Goal: Task Accomplishment & Management: Manage account settings

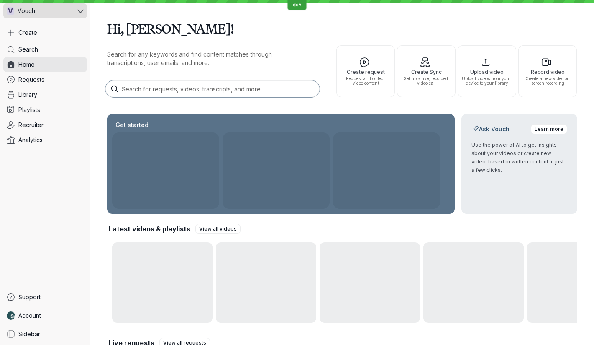
click at [51, 17] on div "V Vouch" at bounding box center [39, 10] width 72 height 15
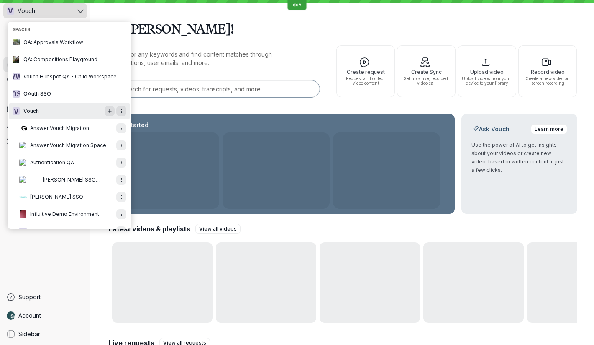
click at [51, 17] on div "V Vouch" at bounding box center [39, 10] width 72 height 15
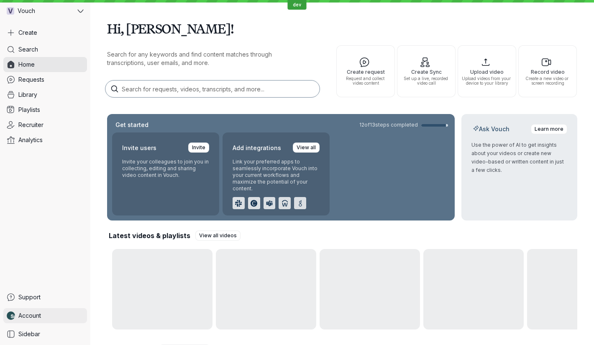
click at [36, 312] on span "Account" at bounding box center [29, 315] width 23 height 8
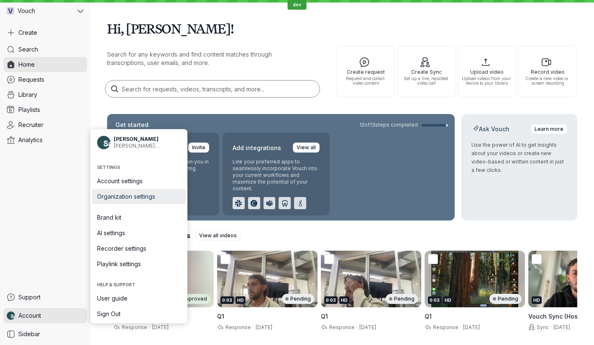
click at [142, 195] on span "Organization settings" at bounding box center [139, 196] width 84 height 8
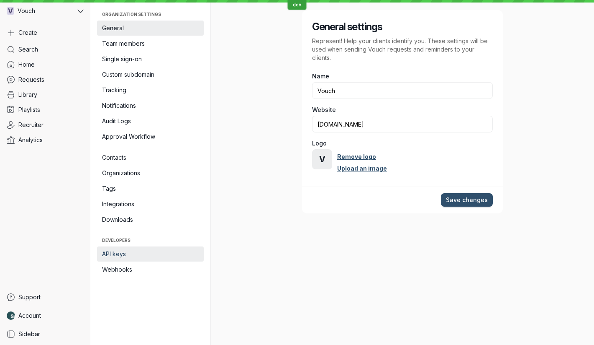
click at [141, 252] on span "API keys" at bounding box center [150, 253] width 97 height 8
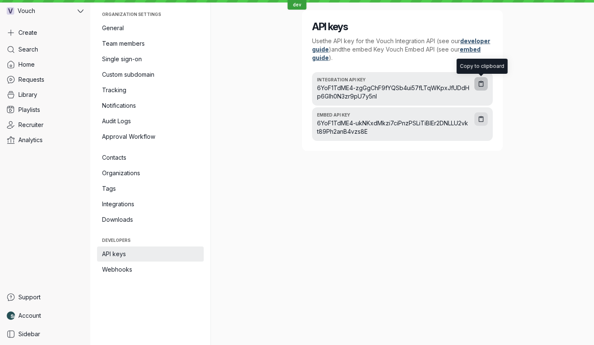
click at [483, 82] on icon "button" at bounding box center [481, 83] width 4 height 5
click at [59, 92] on link "Library" at bounding box center [45, 94] width 84 height 15
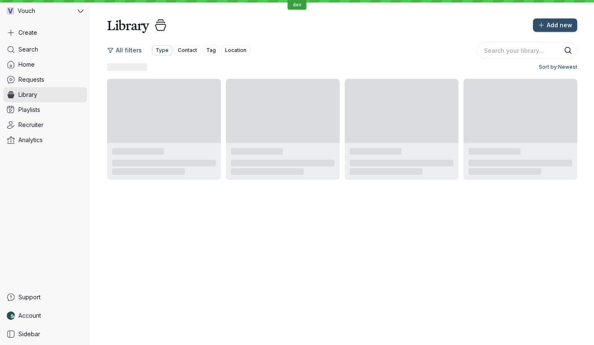
click at [162, 45] on button "Type" at bounding box center [162, 50] width 21 height 10
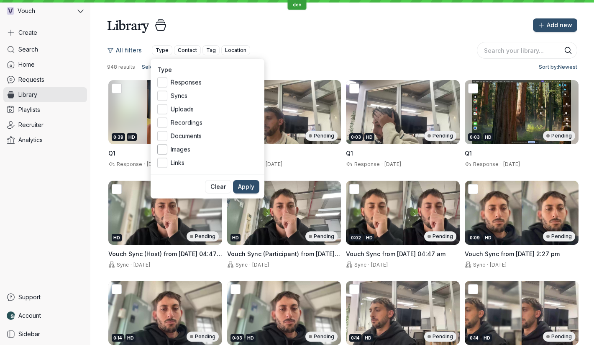
click at [176, 149] on span "Images" at bounding box center [214, 149] width 87 height 8
click at [0, 0] on input "Images" at bounding box center [0, 0] width 0 height 0
click at [249, 185] on span "Apply" at bounding box center [246, 187] width 16 height 8
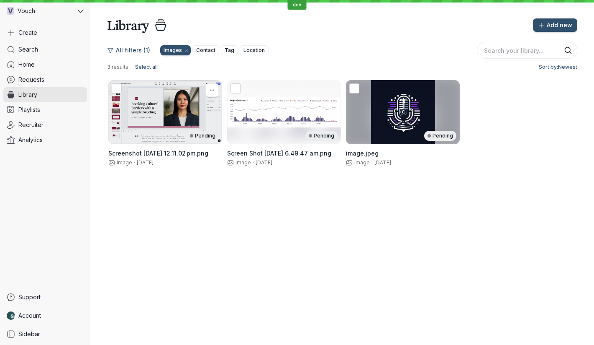
click at [180, 113] on div "Pending" at bounding box center [165, 112] width 114 height 64
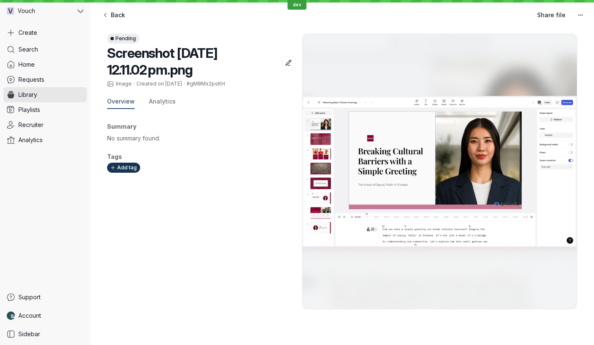
click at [205, 80] on span "#gM8Mx2psKH" at bounding box center [206, 83] width 39 height 6
copy span "gM8Mx2psKH"
click at [56, 319] on link "Account" at bounding box center [45, 315] width 84 height 15
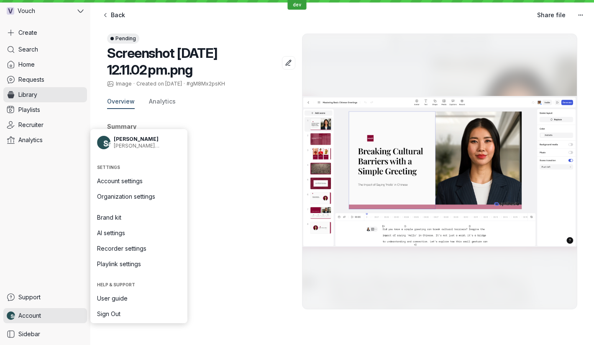
click at [152, 208] on li at bounding box center [139, 206] width 94 height 5
click at [153, 200] on span "Organization settings" at bounding box center [139, 196] width 84 height 8
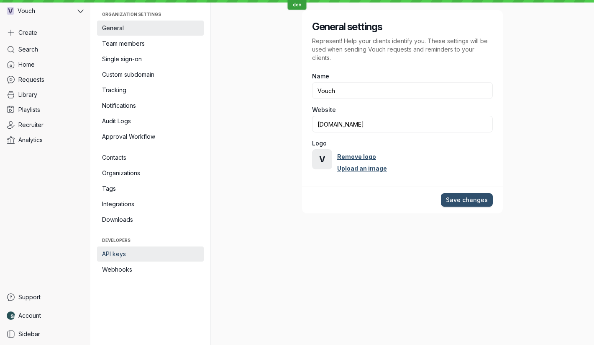
click at [134, 256] on span "API keys" at bounding box center [150, 253] width 97 height 8
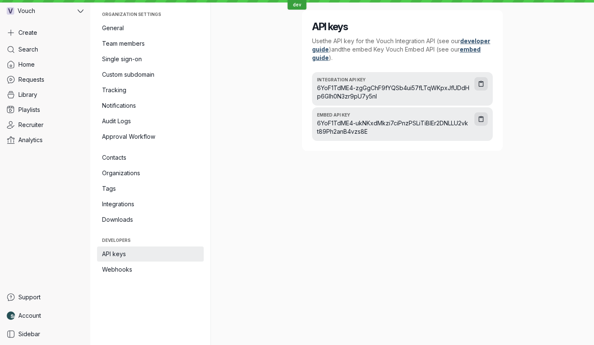
click at [329, 82] on div "Integration API key 6YoF1TdME4-zgGgChF9fYQSb4ui57fLTqWKpxJfUDdHp6Glh0N3zr9pU7y5…" at bounding box center [393, 88] width 152 height 23
click at [334, 89] on span "6YoF1TdME4-zgGgChF9fYQSb4ui57fLTqWKpxJfUDdHp6Glh0N3zr9pU7y5nl" at bounding box center [393, 92] width 152 height 17
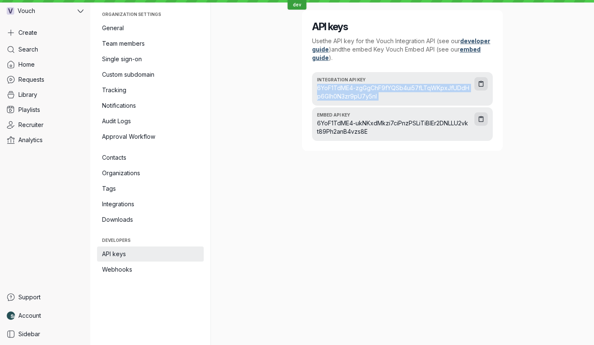
click at [334, 89] on span "6YoF1TdME4-zgGgChF9fYQSb4ui57fLTqWKpxJfUDdHp6Glh0N3zr9pU7y5nl" at bounding box center [393, 92] width 152 height 17
click at [330, 90] on span "6YoF1TdME4-zgGgChF9fYQSb4ui57fLTqWKpxJfUDdHp6Glh0N3zr9pU7y5nl" at bounding box center [393, 92] width 152 height 17
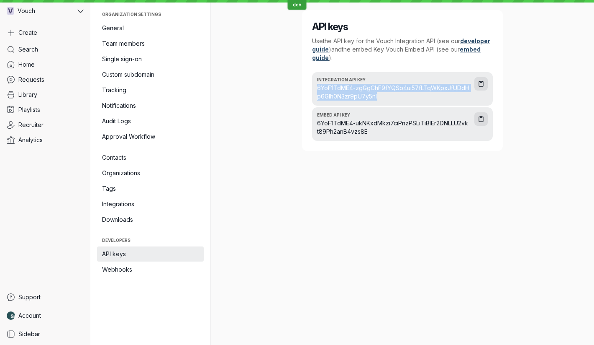
drag, startPoint x: 330, startPoint y: 90, endPoint x: 371, endPoint y: 98, distance: 41.8
click at [371, 98] on span "6YoF1TdME4-zgGgChF9fYQSb4ui57fLTqWKpxJfUDdHp6Glh0N3zr9pU7y5nl" at bounding box center [393, 92] width 152 height 17
drag, startPoint x: 371, startPoint y: 98, endPoint x: 331, endPoint y: 88, distance: 40.9
click at [331, 88] on span "6YoF1TdME4-zgGgChF9fYQSb4ui57fLTqWKpxJfUDdHp6Glh0N3zr9pU7y5nl" at bounding box center [393, 92] width 152 height 17
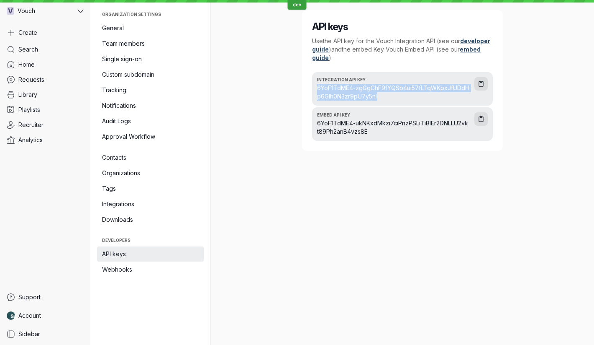
click at [331, 88] on span "6YoF1TdME4-zgGgChF9fYQSb4ui57fLTqWKpxJfUDdHp6Glh0N3zr9pU7y5nl" at bounding box center [393, 92] width 152 height 17
drag, startPoint x: 331, startPoint y: 88, endPoint x: 363, endPoint y: 93, distance: 32.6
click at [363, 93] on span "6YoF1TdME4-zgGgChF9fYQSb4ui57fLTqWKpxJfUDdHp6Glh0N3zr9pU7y5nl" at bounding box center [393, 92] width 152 height 17
